Goal: Information Seeking & Learning: Learn about a topic

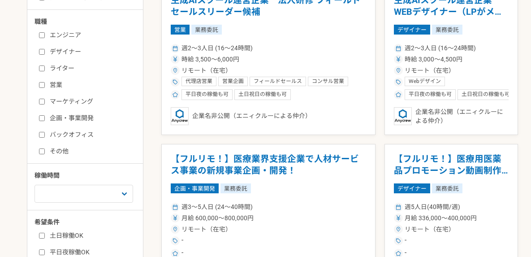
scroll to position [95, 0]
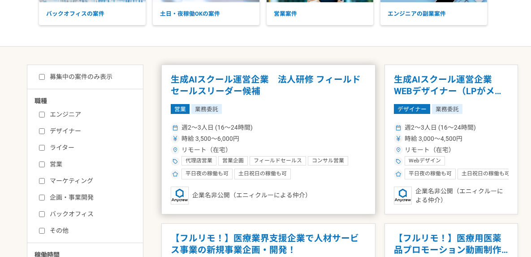
scroll to position [111, 0]
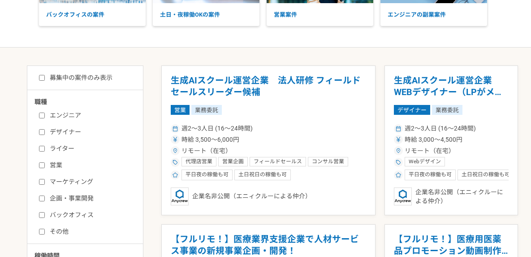
click at [103, 83] on div "募集中の案件のみ表示 職種 エンジニア デザイナー ライター 営業 マーケティング 企画・事業開発 バックオフィス その他 稼働時間 週1人日（8時間）以下 …" at bounding box center [85, 217] width 116 height 305
click at [101, 82] on label "募集中の案件のみ表示" at bounding box center [75, 77] width 73 height 9
click at [45, 81] on input "募集中の案件のみ表示" at bounding box center [42, 78] width 6 height 6
checkbox input "true"
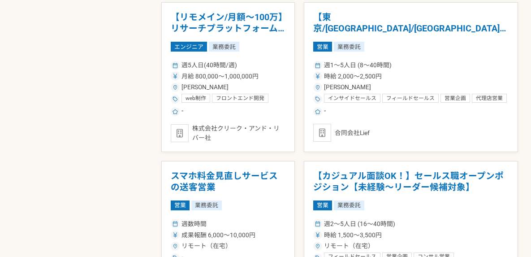
scroll to position [493, 0]
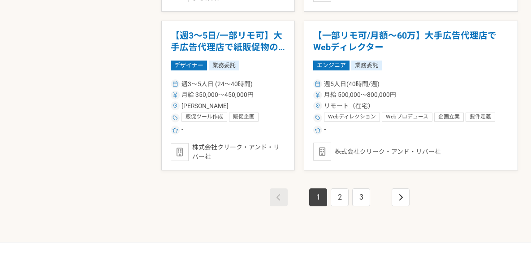
scroll to position [1581, 0]
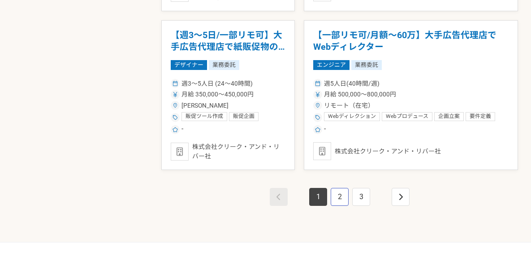
click at [334, 202] on link "2" at bounding box center [339, 197] width 18 height 18
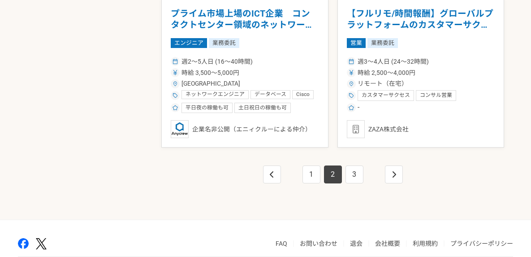
scroll to position [1601, 0]
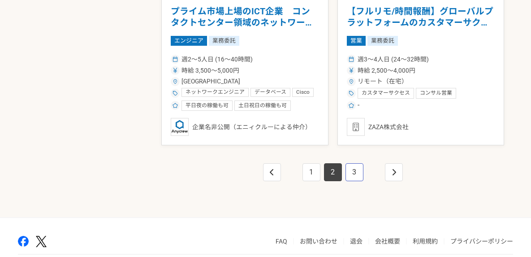
click at [352, 179] on link "3" at bounding box center [354, 172] width 18 height 18
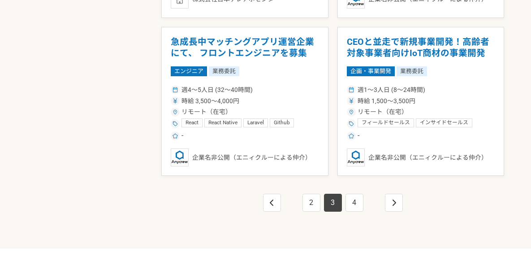
scroll to position [1573, 0]
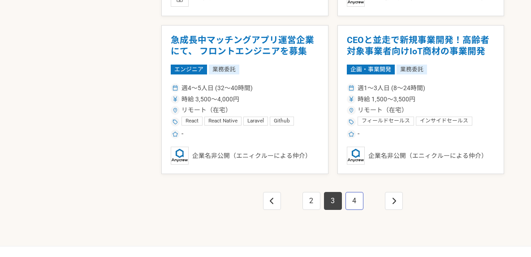
click at [351, 206] on link "4" at bounding box center [354, 201] width 18 height 18
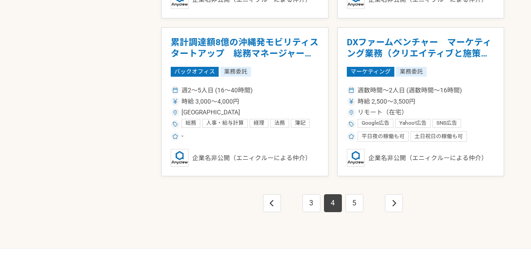
scroll to position [1572, 0]
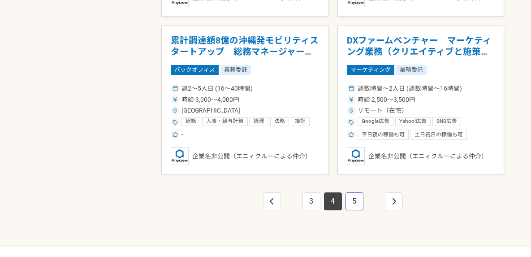
click at [356, 203] on link "5" at bounding box center [354, 201] width 18 height 18
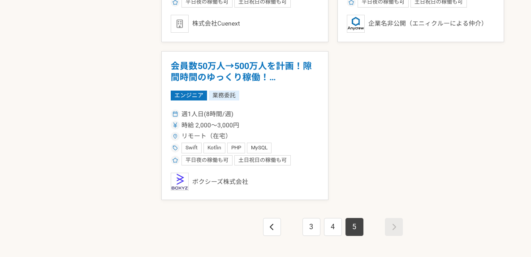
scroll to position [854, 0]
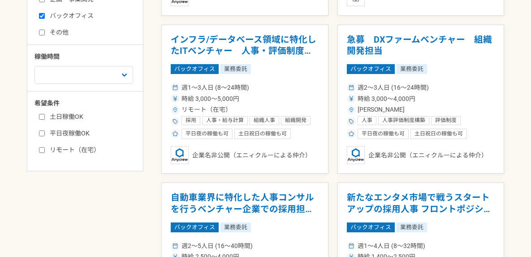
scroll to position [310, 0]
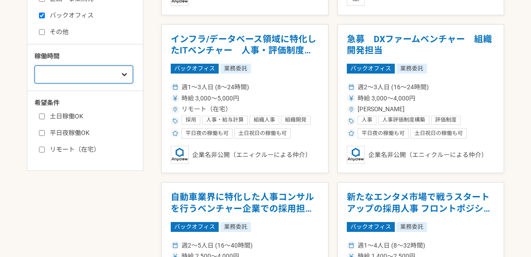
click at [104, 74] on select "週1人日（8時間）以下 週2人日（16時間）以下 週3人日（24時間）以下 週4人日（32時間）以下 週5人日（40時間）以下" at bounding box center [83, 74] width 99 height 18
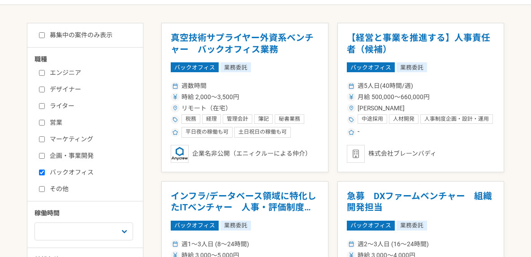
scroll to position [151, 0]
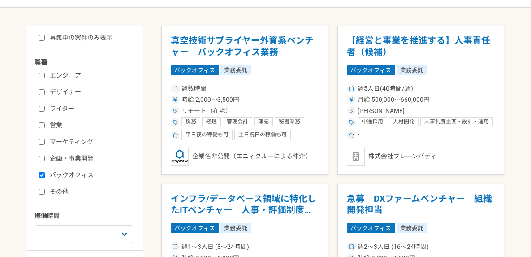
click at [99, 38] on label "募集中の案件のみ表示" at bounding box center [75, 37] width 73 height 9
click at [45, 38] on input "募集中の案件のみ表示" at bounding box center [42, 38] width 6 height 6
checkbox input "true"
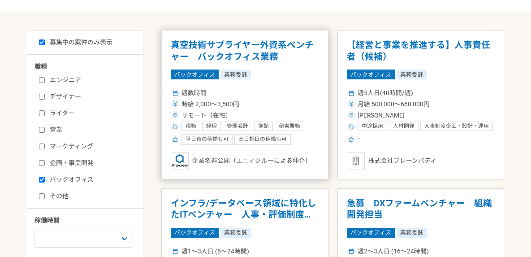
scroll to position [146, 0]
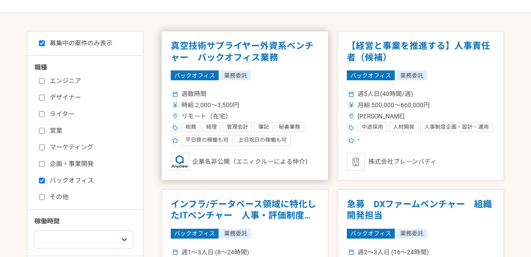
click at [239, 53] on h1 "真空技術サプライヤー外資系ベンチャー　バックオフィス業務" at bounding box center [245, 51] width 148 height 23
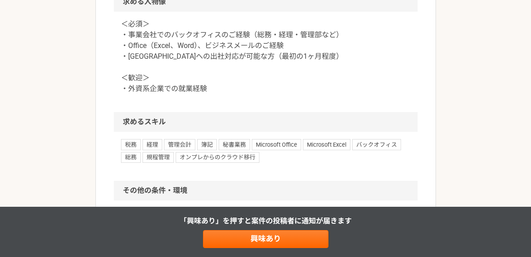
scroll to position [748, 0]
